Goal: Transaction & Acquisition: Purchase product/service

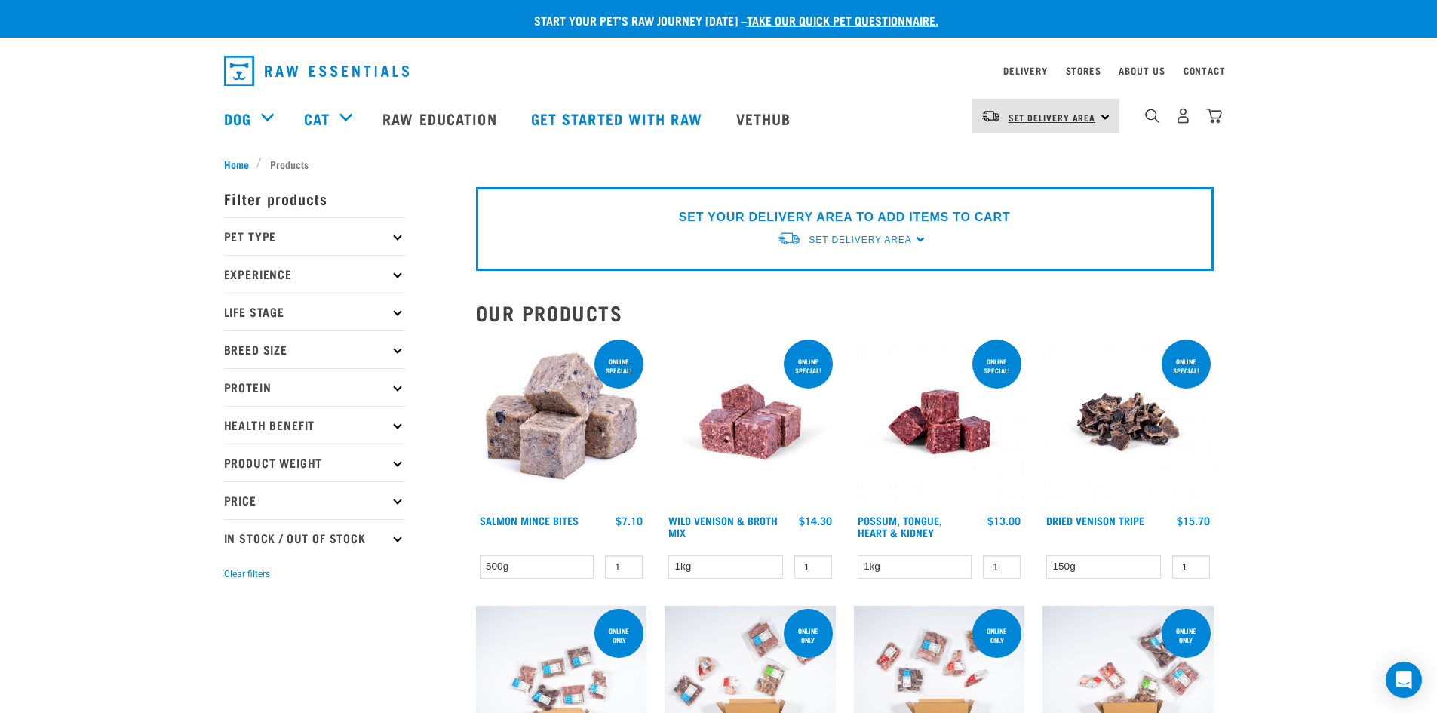
click at [1085, 118] on span "Set Delivery Area" at bounding box center [1053, 117] width 88 height 5
click at [1058, 160] on link "[GEOGRAPHIC_DATA]" at bounding box center [1044, 158] width 145 height 33
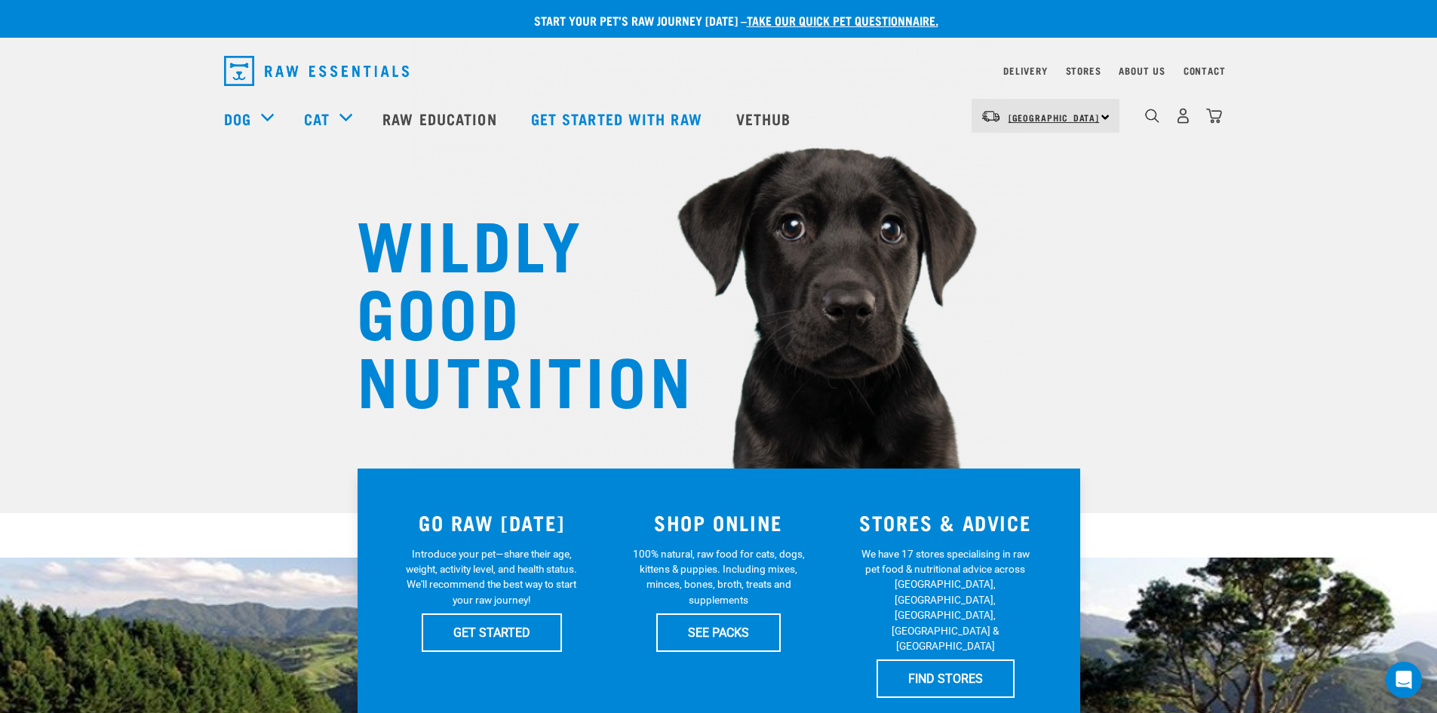
click at [1061, 120] on span "[GEOGRAPHIC_DATA]" at bounding box center [1054, 117] width 91 height 5
click at [1042, 163] on link "[GEOGRAPHIC_DATA]" at bounding box center [1044, 158] width 145 height 33
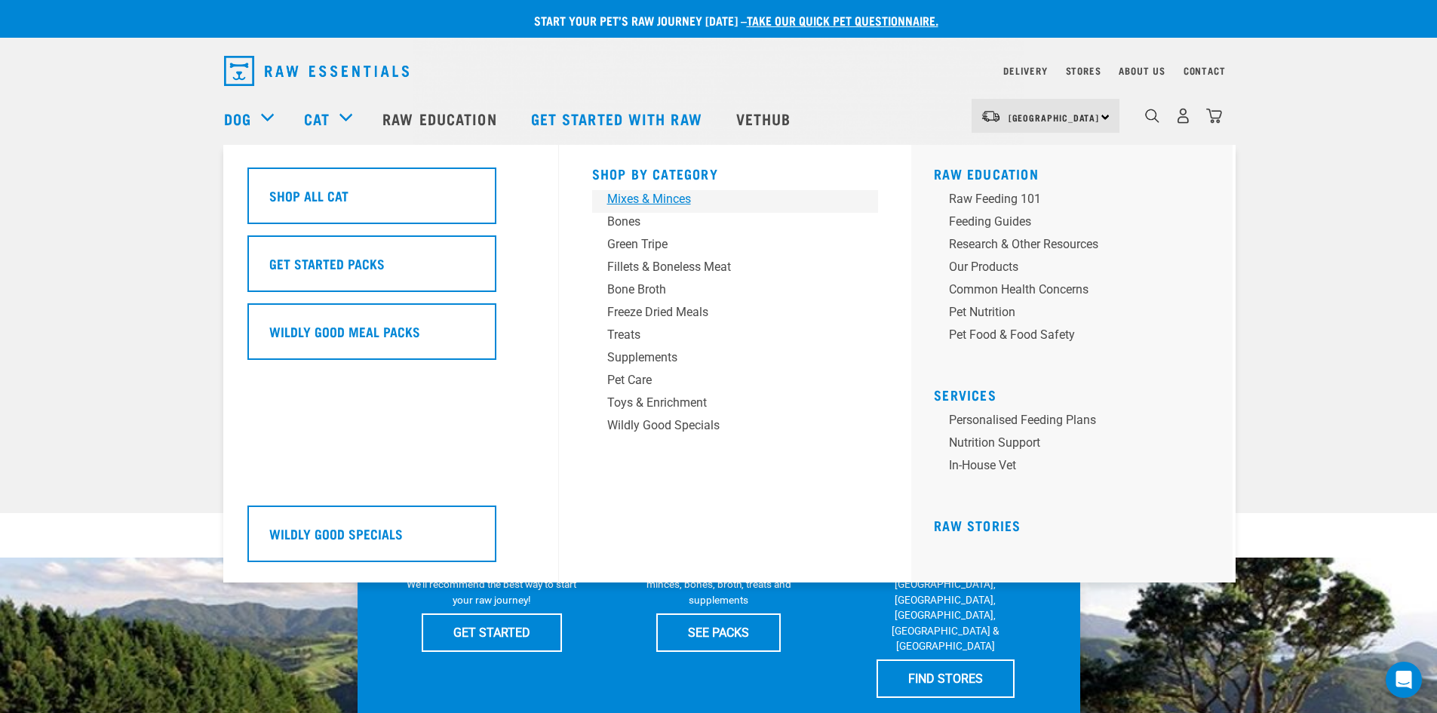
click at [651, 196] on div "Mixes & Minces" at bounding box center [724, 199] width 235 height 18
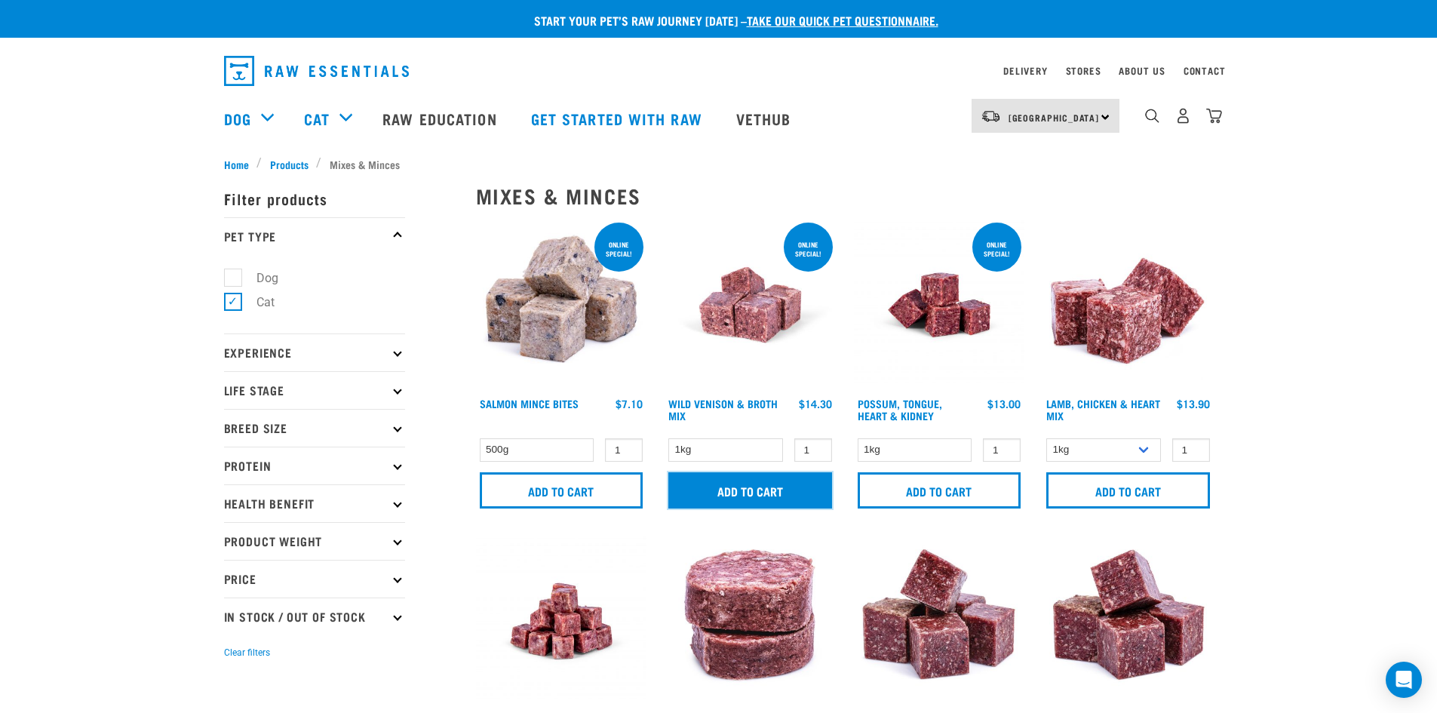
click at [768, 499] on input "Add to cart" at bounding box center [750, 490] width 164 height 36
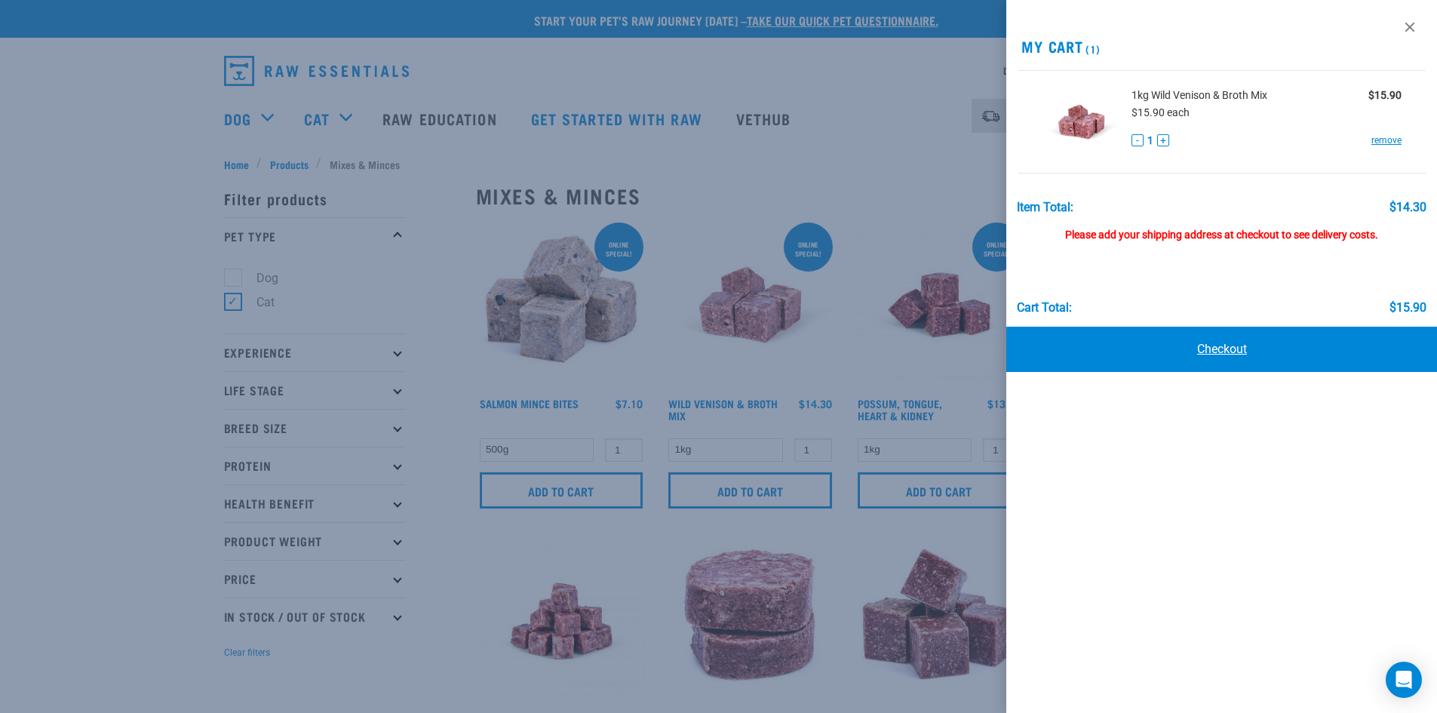
click at [1211, 349] on link "Checkout" at bounding box center [1221, 349] width 431 height 45
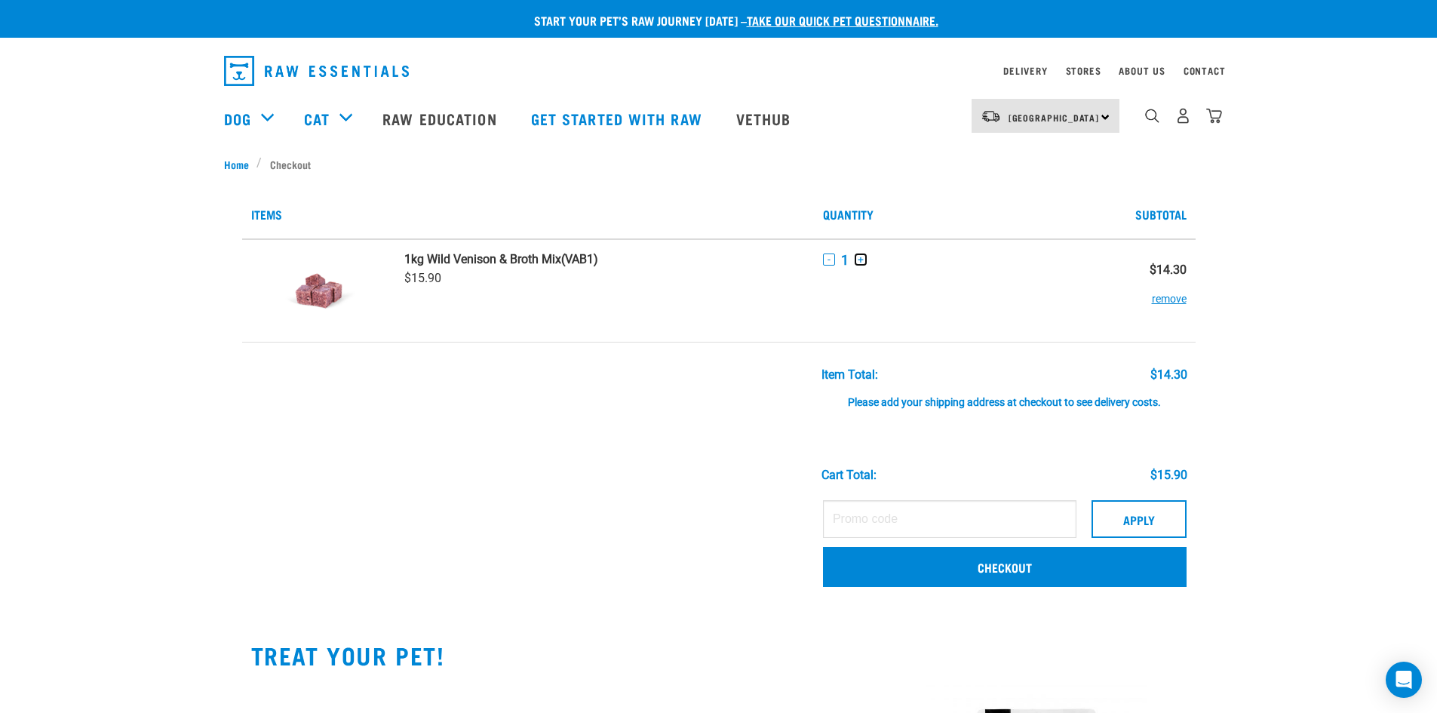
click at [855, 258] on button "+" at bounding box center [861, 259] width 12 height 12
click at [856, 258] on button "+" at bounding box center [861, 259] width 12 height 12
click at [857, 258] on button "+" at bounding box center [861, 259] width 12 height 12
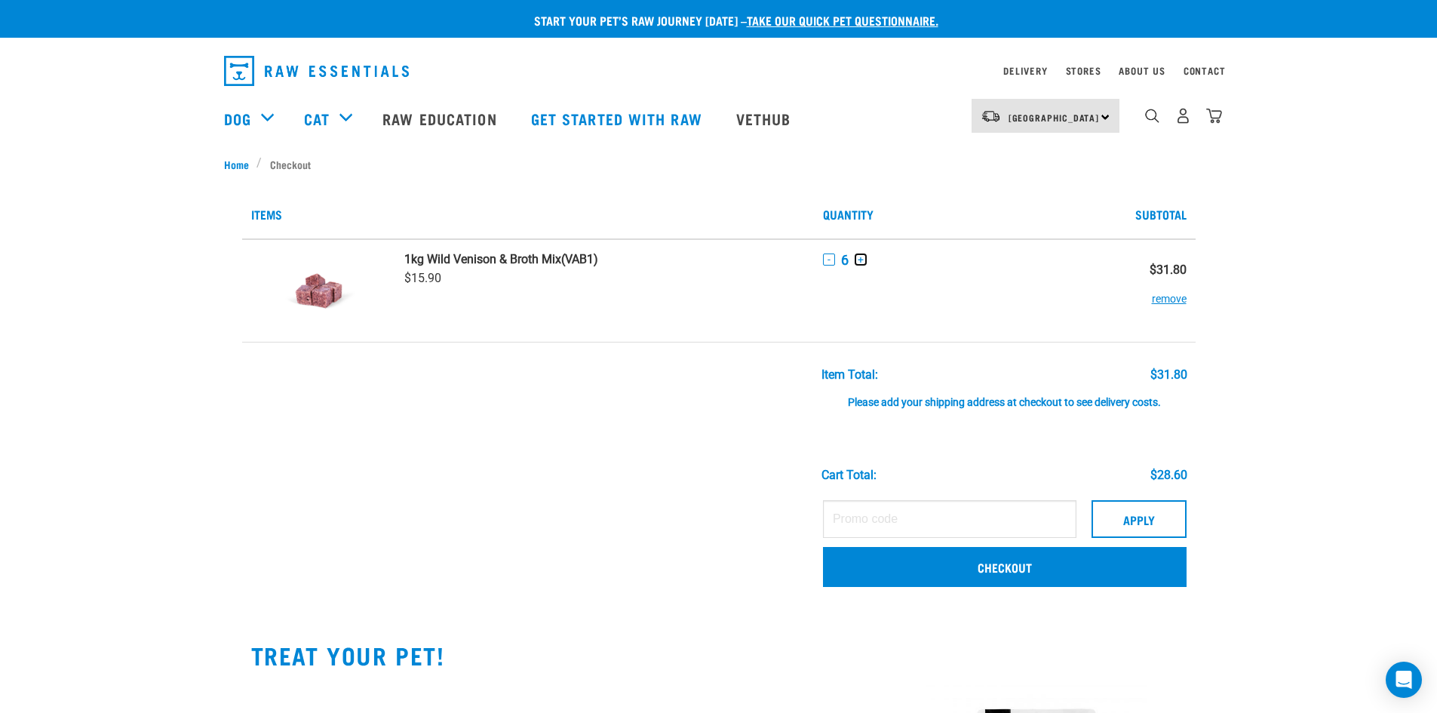
click at [859, 258] on button "+" at bounding box center [861, 259] width 12 height 12
click at [746, 287] on td "1kg Wild Venison & Broth Mix (VAB1) $15.90" at bounding box center [604, 290] width 419 height 103
click at [735, 302] on td "1kg Wild Venison & Broth Mix (VAB1) $15.90" at bounding box center [604, 290] width 419 height 103
click at [883, 274] on td "- 8 +" at bounding box center [957, 290] width 286 height 103
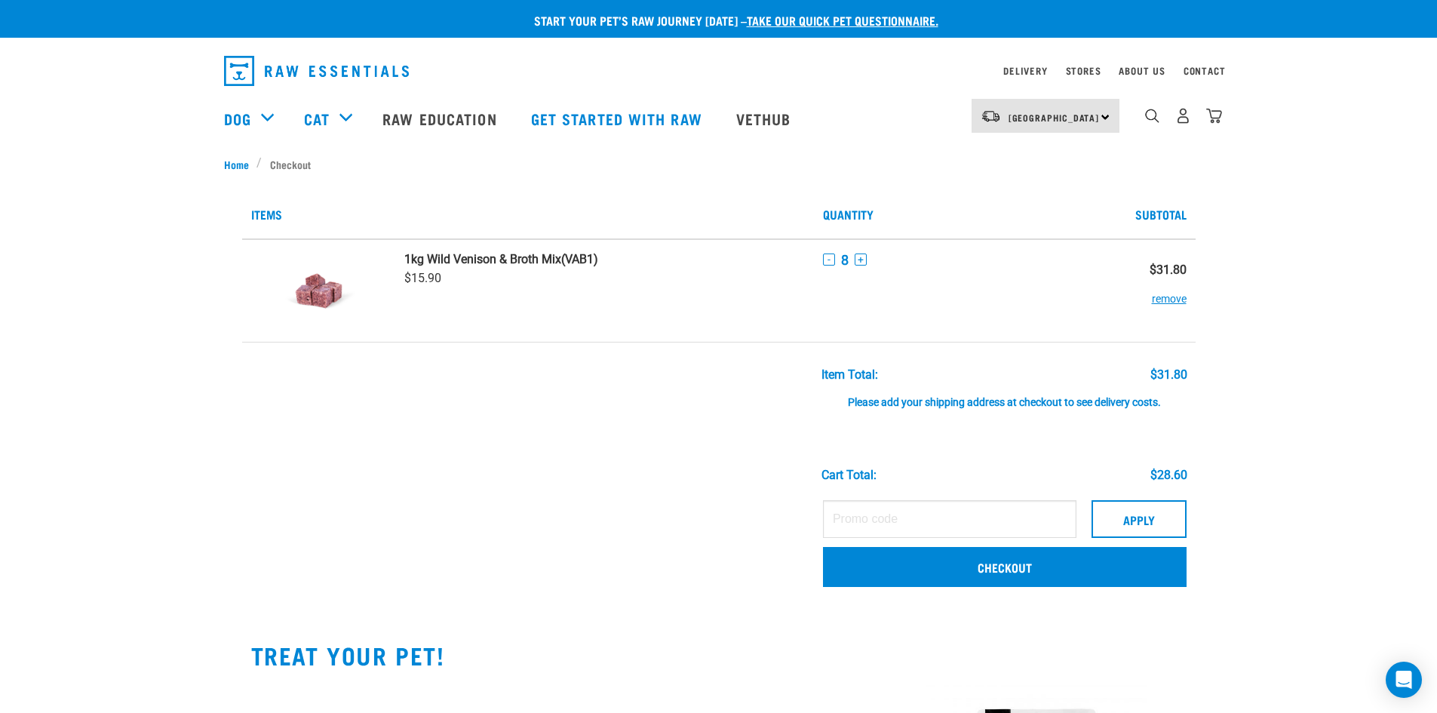
click at [686, 278] on td "1kg Wild Venison & Broth Mix (VAB1) $15.90" at bounding box center [604, 290] width 419 height 103
click at [444, 260] on strong "1kg Wild Venison & Broth Mix" at bounding box center [482, 259] width 157 height 14
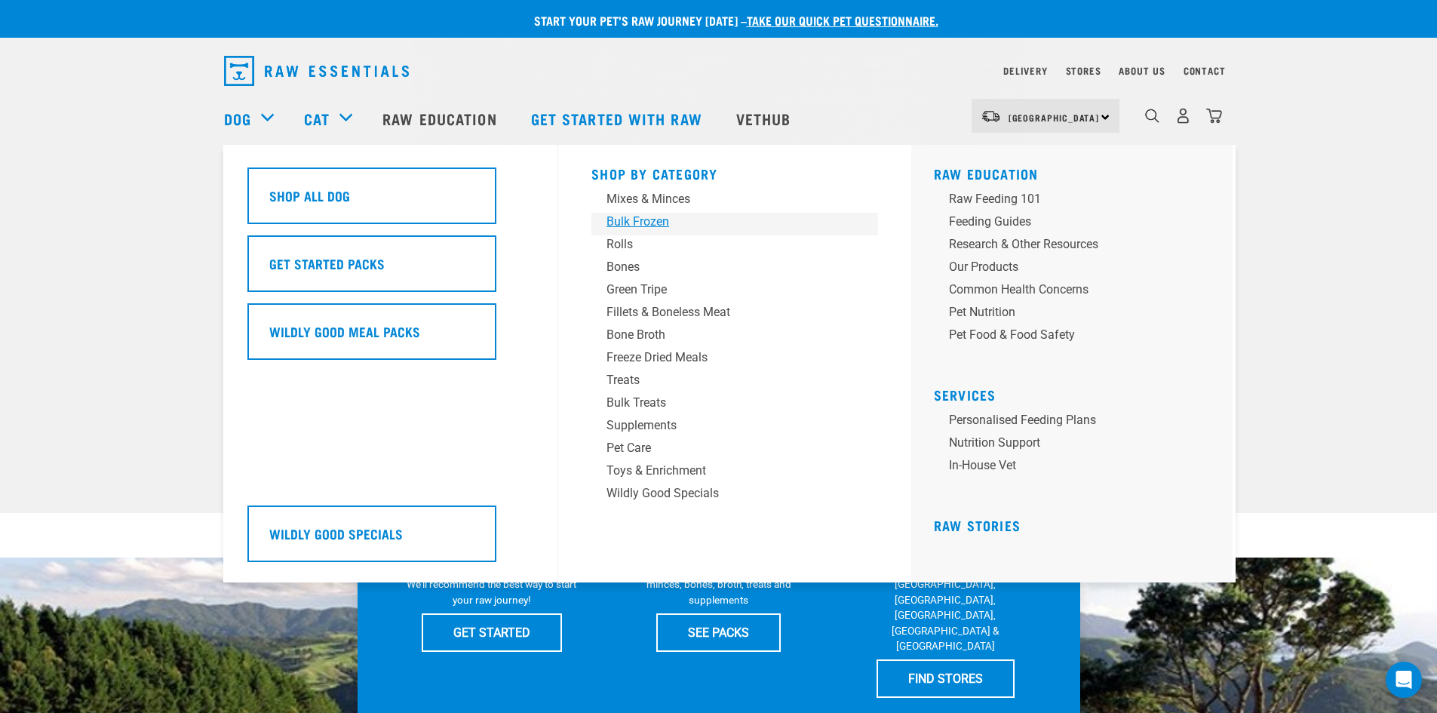
click at [651, 223] on div "Bulk Frozen" at bounding box center [723, 222] width 235 height 18
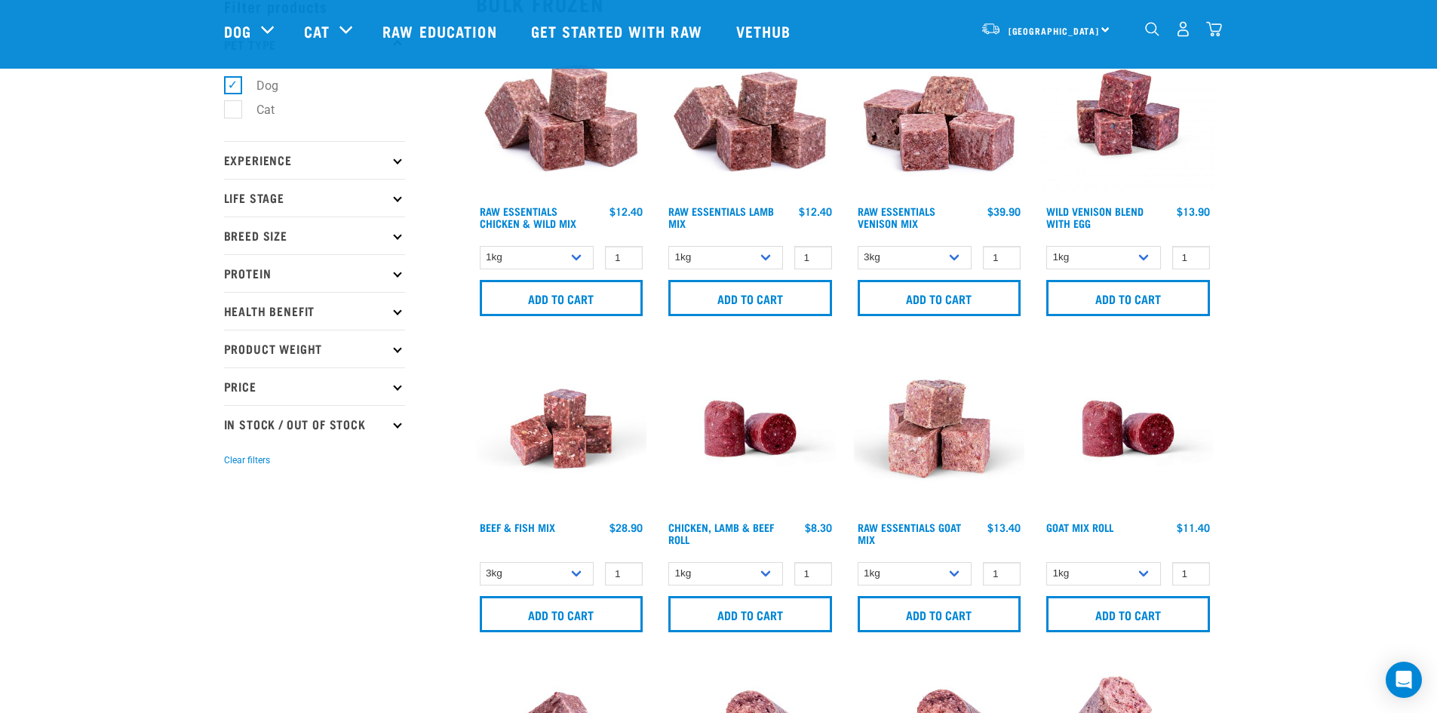
scroll to position [75, 0]
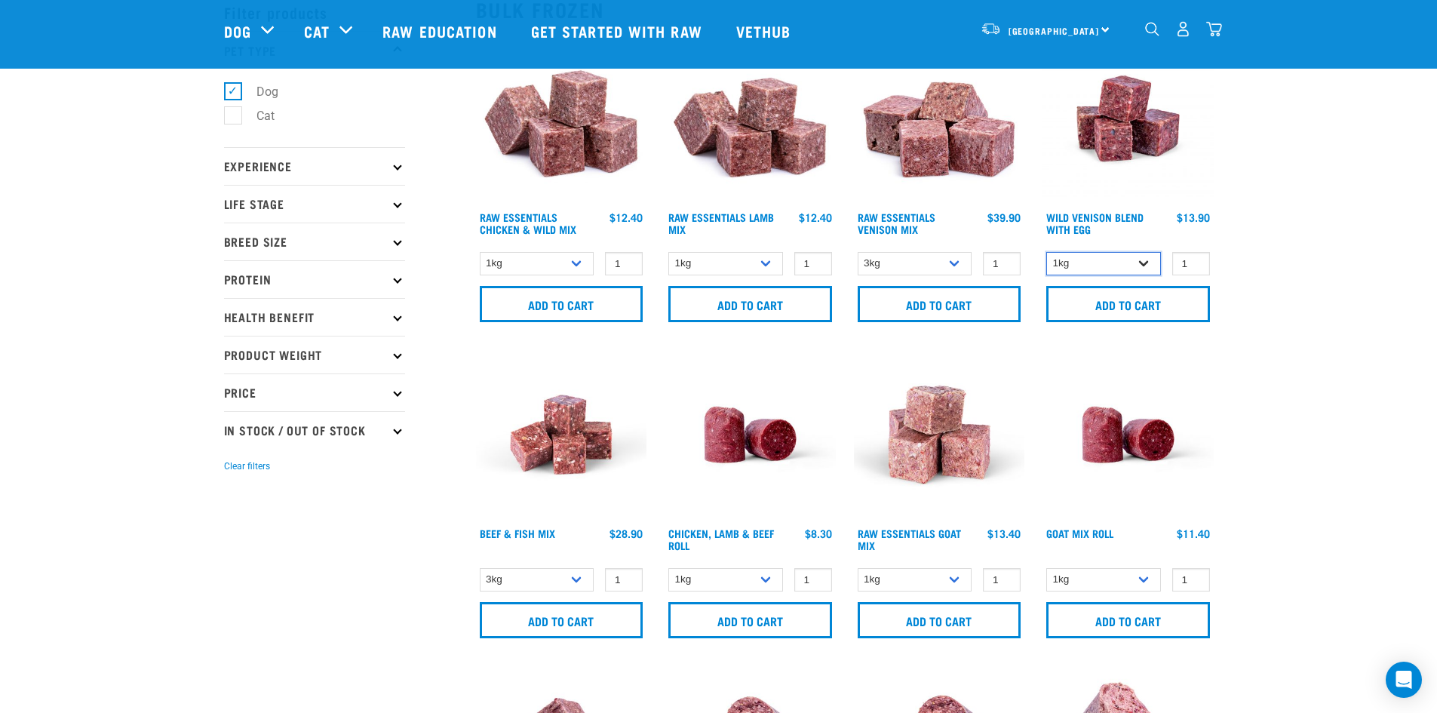
click at [1147, 261] on select "1kg 3kg" at bounding box center [1103, 263] width 115 height 23
select select "34496"
click at [1046, 252] on select "1kg 3kg" at bounding box center [1103, 263] width 115 height 23
click at [1200, 259] on input "1" at bounding box center [1191, 263] width 38 height 23
click at [1197, 260] on input "2" at bounding box center [1191, 263] width 38 height 23
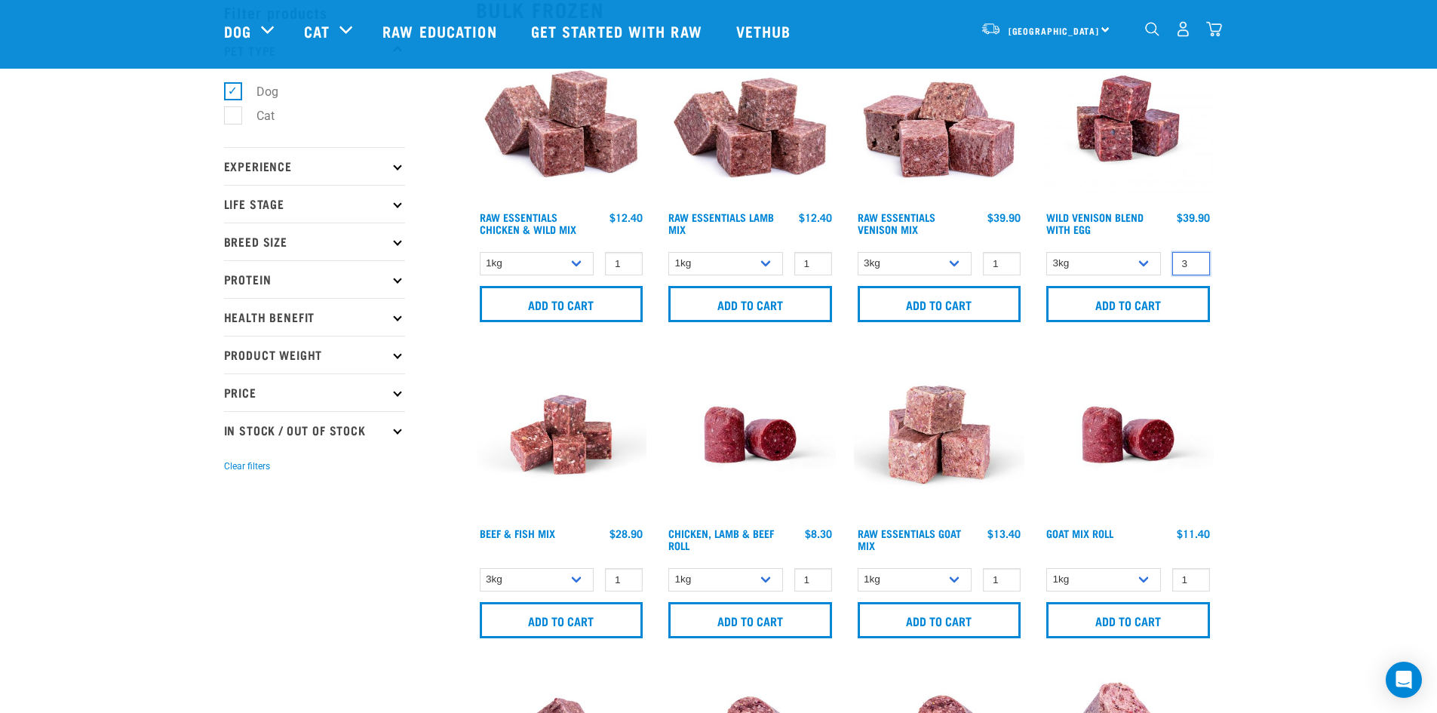
type input "3"
click at [1197, 260] on input "3" at bounding box center [1191, 263] width 38 height 23
click at [1201, 310] on input "Add to cart" at bounding box center [1128, 304] width 164 height 36
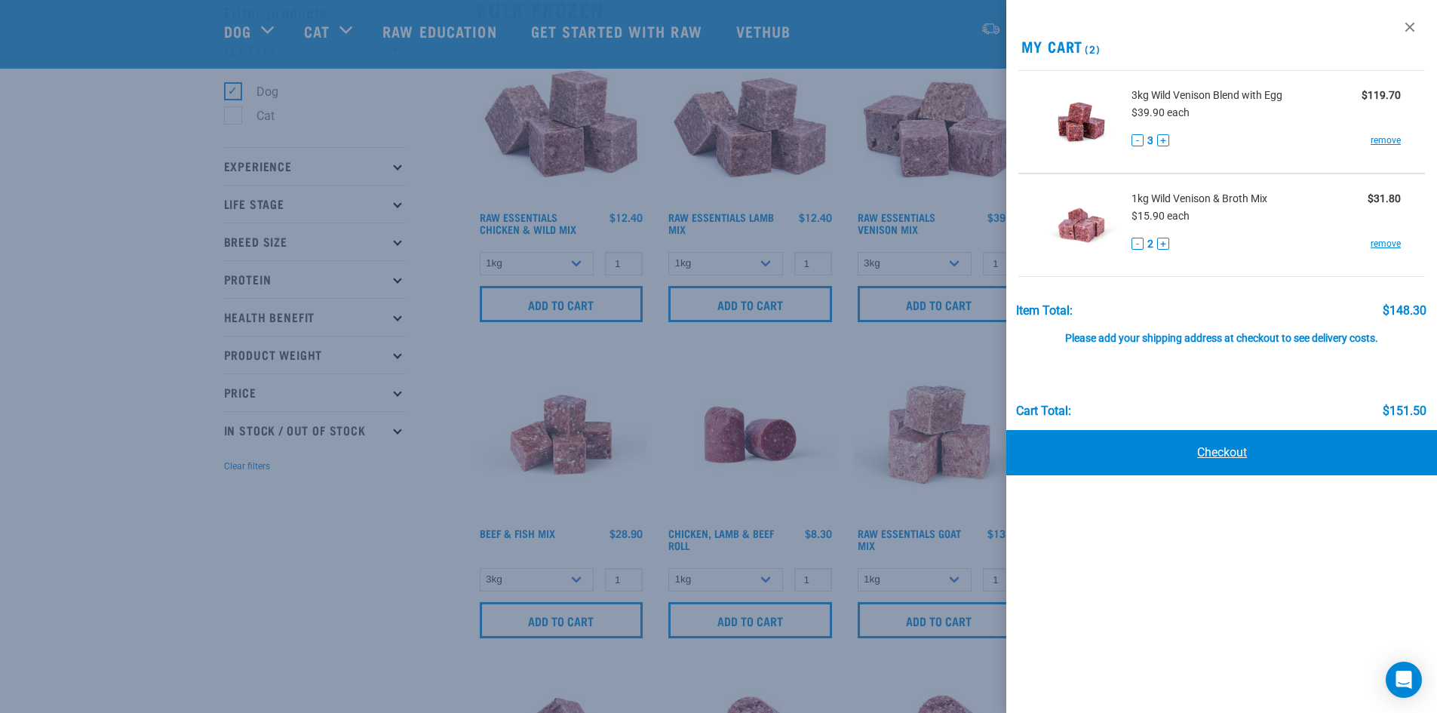
click at [1236, 453] on link "Checkout" at bounding box center [1221, 452] width 431 height 45
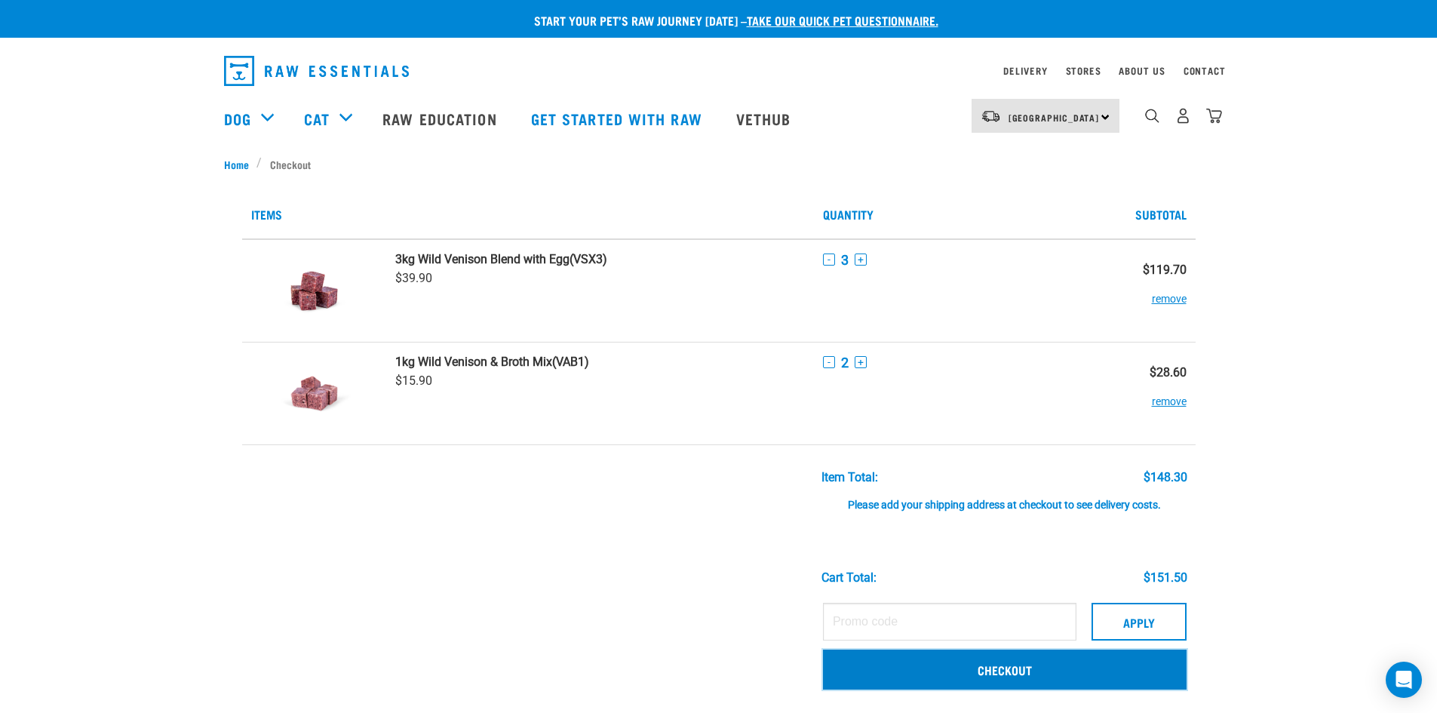
click at [1012, 669] on link "Checkout" at bounding box center [1005, 668] width 364 height 39
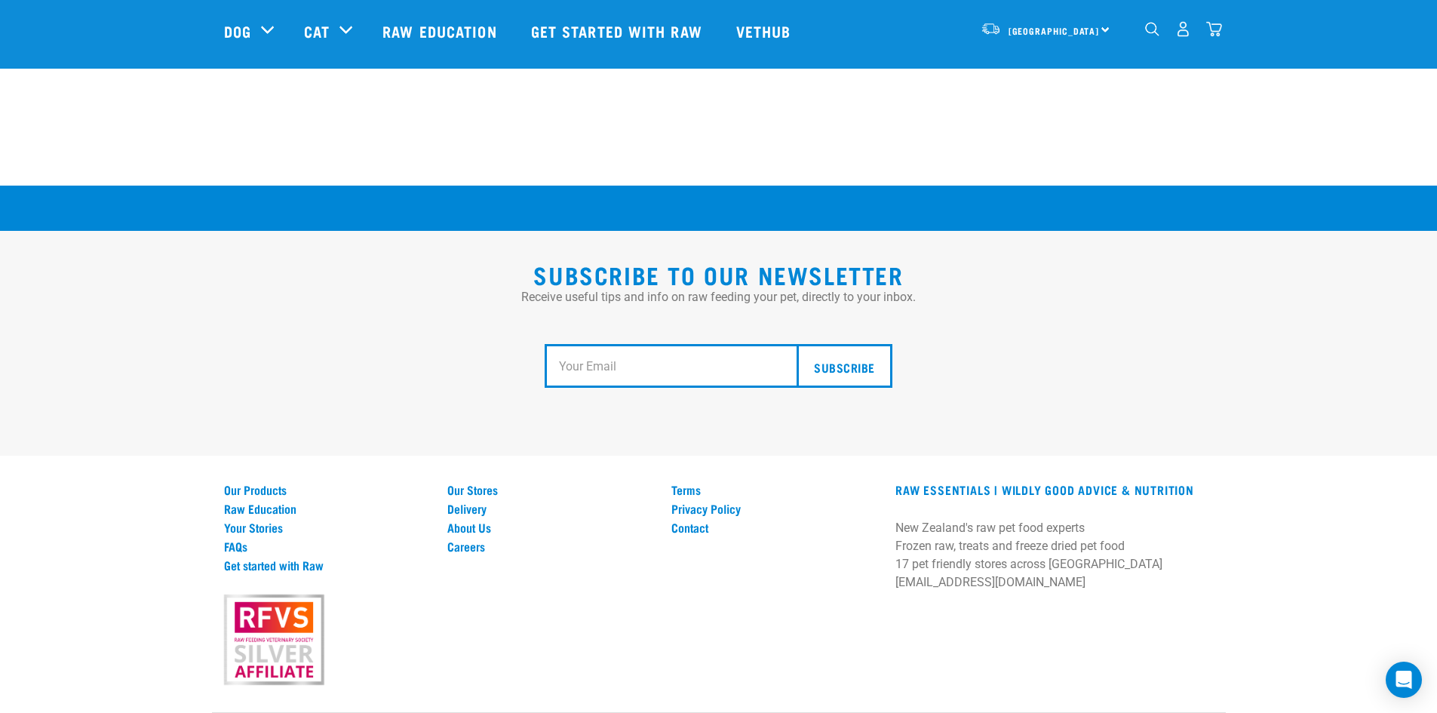
scroll to position [2745, 0]
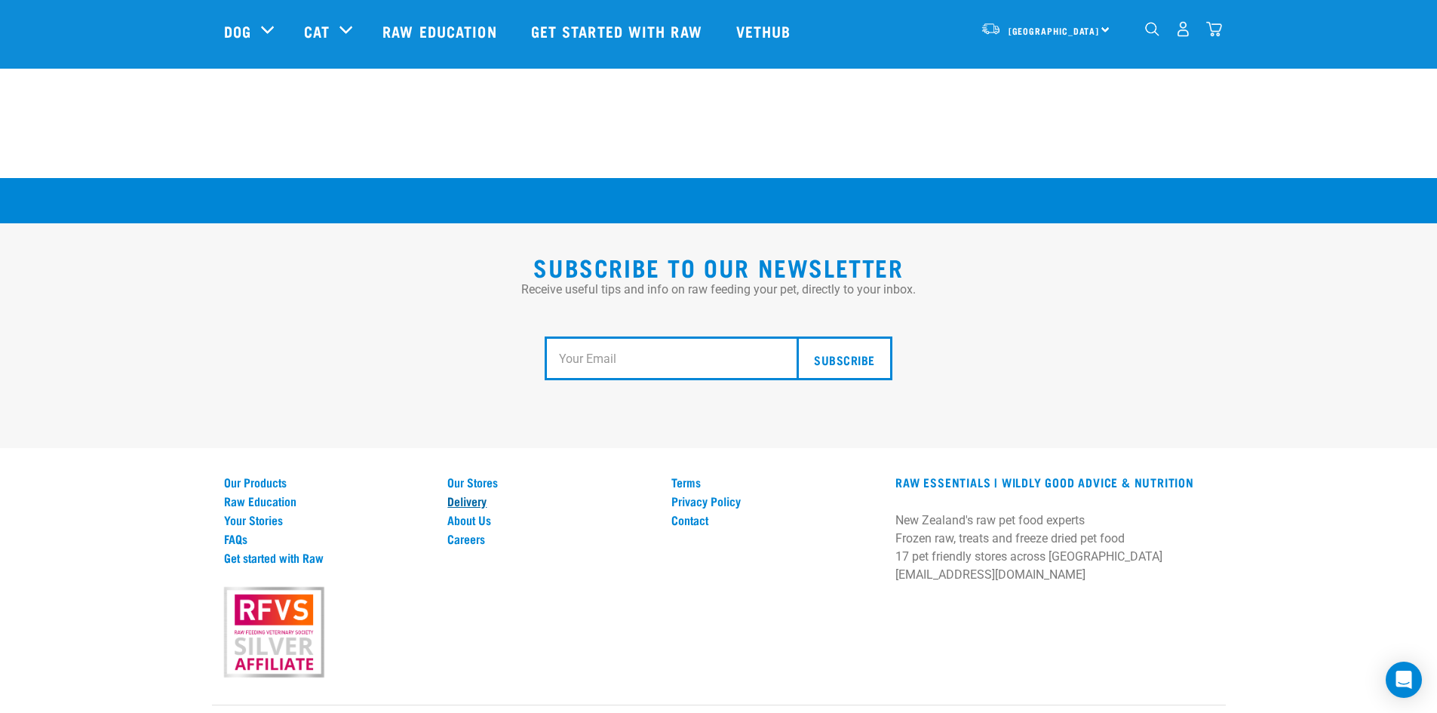
click at [471, 494] on link "Delivery" at bounding box center [550, 501] width 206 height 14
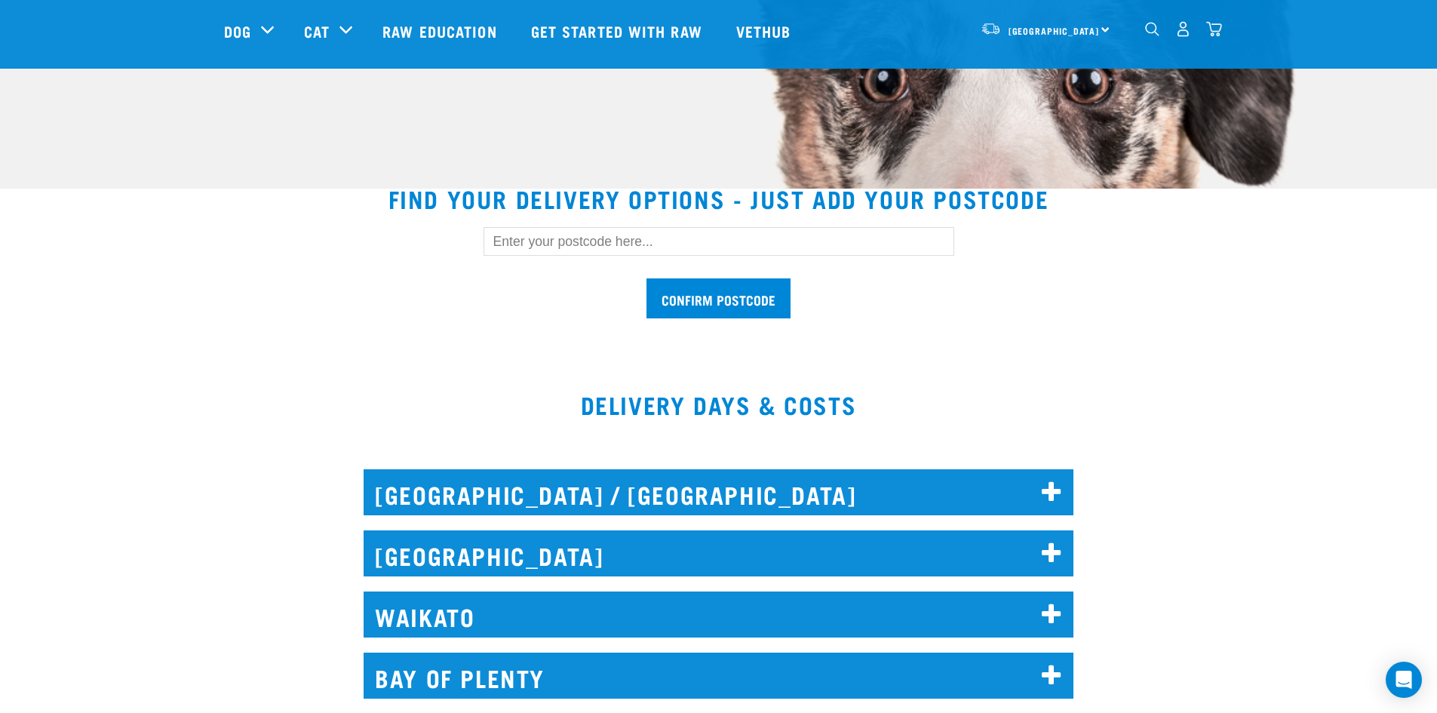
scroll to position [226, 0]
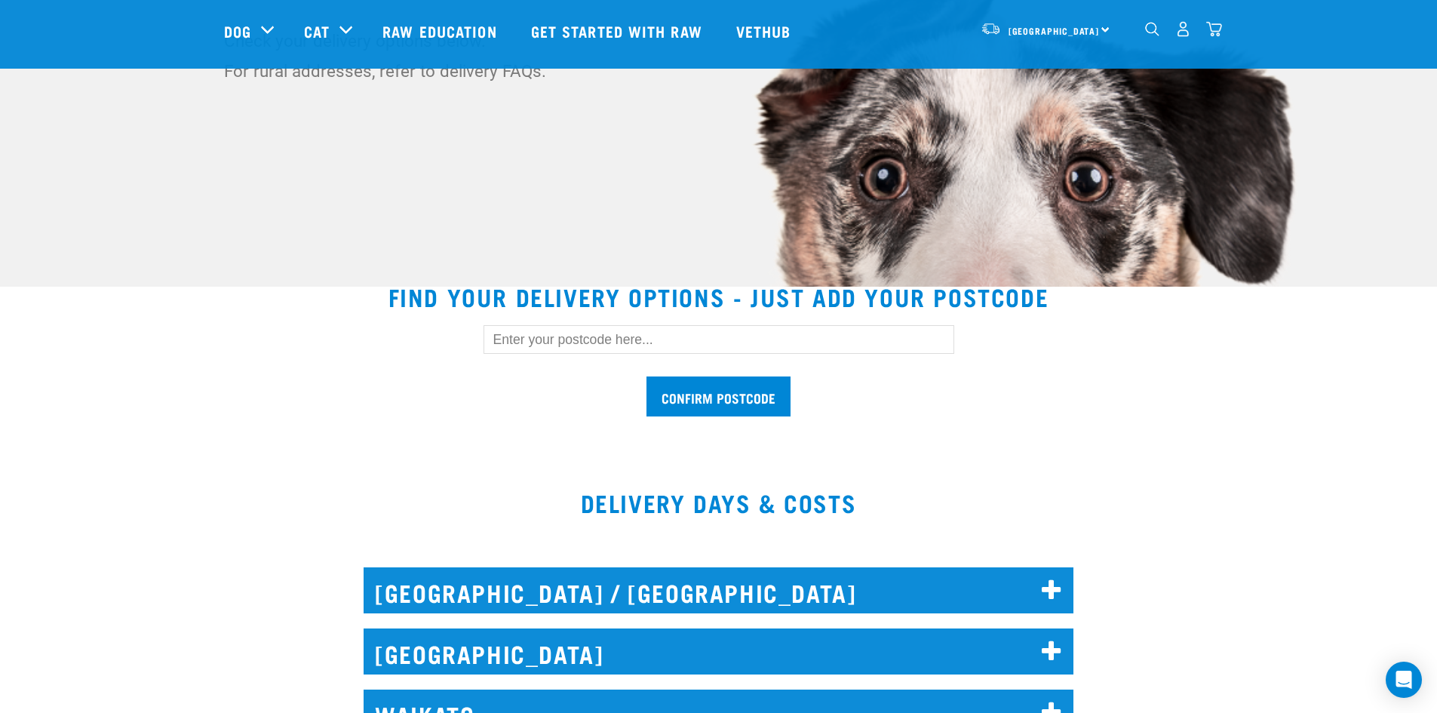
click at [616, 340] on input "text" at bounding box center [719, 339] width 471 height 29
type input "5024"
click at [763, 398] on input "Confirm postcode" at bounding box center [718, 396] width 144 height 40
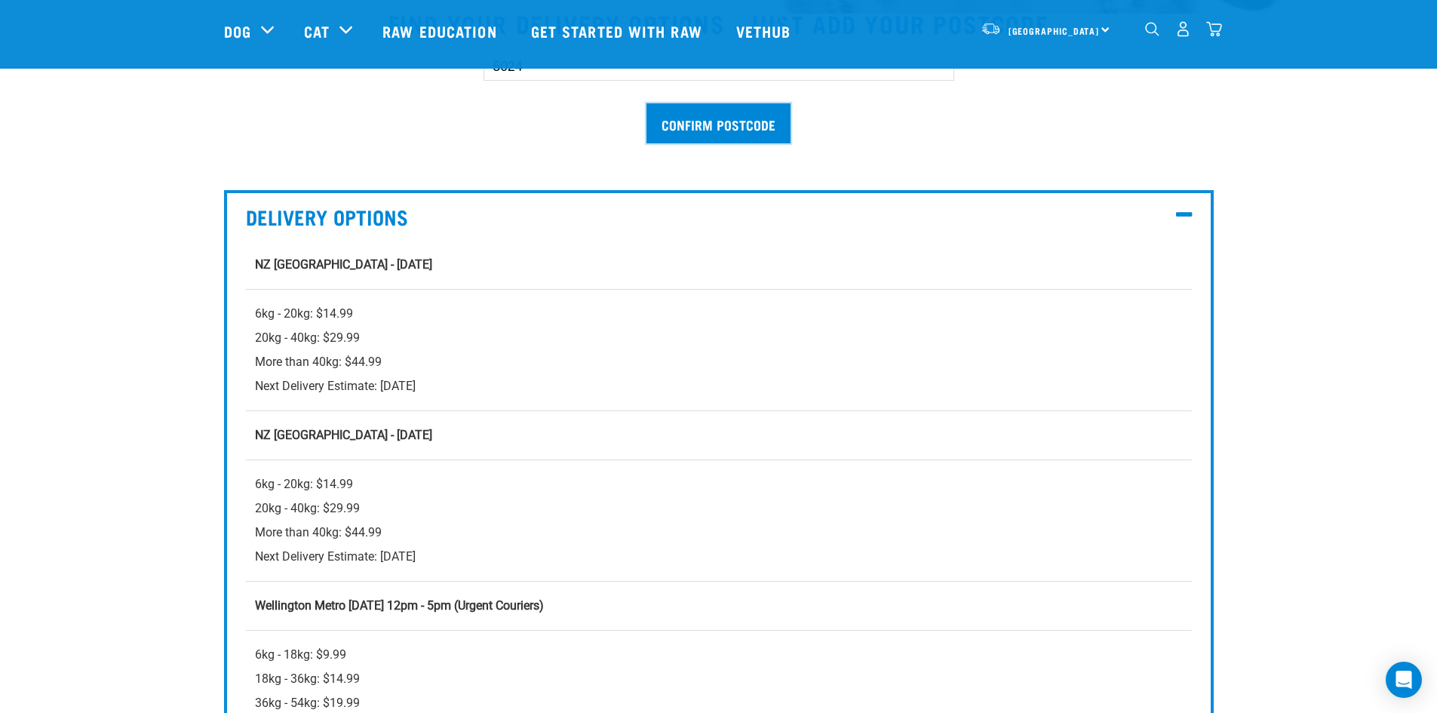
scroll to position [528, 0]
